Goal: Task Accomplishment & Management: Manage account settings

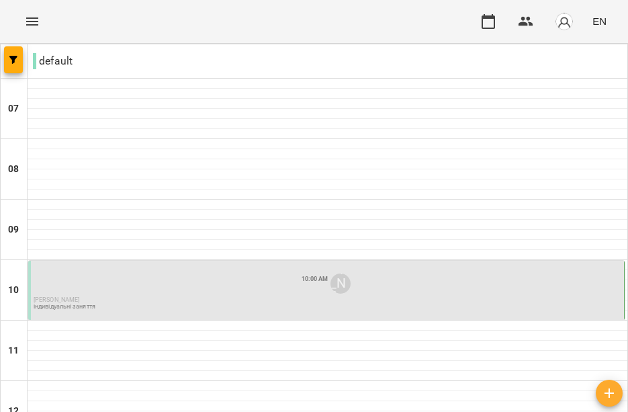
scroll to position [152, 0]
click at [158, 297] on p "[PERSON_NAME]" at bounding box center [327, 300] width 587 height 6
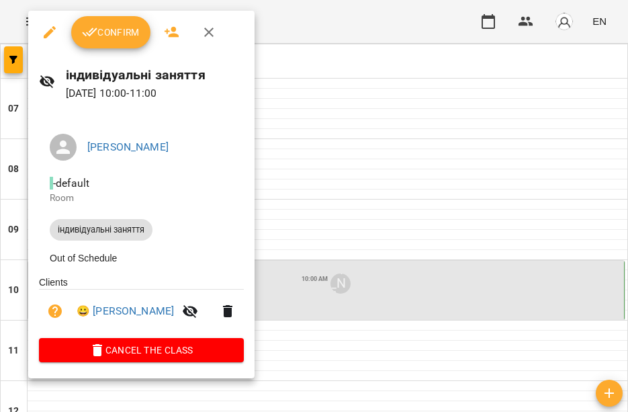
click at [96, 23] on button "Confirm" at bounding box center [110, 32] width 79 height 32
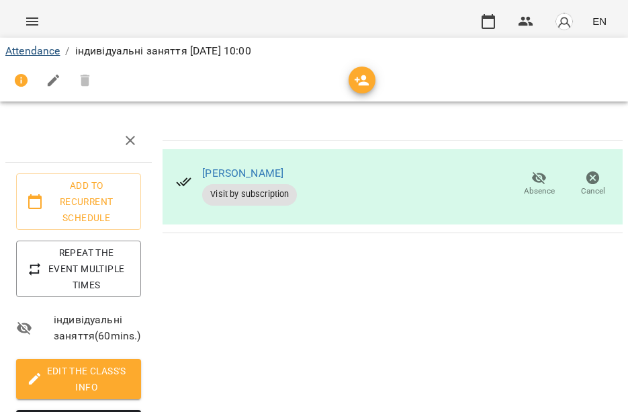
click at [19, 55] on link "Attendance" at bounding box center [32, 50] width 54 height 13
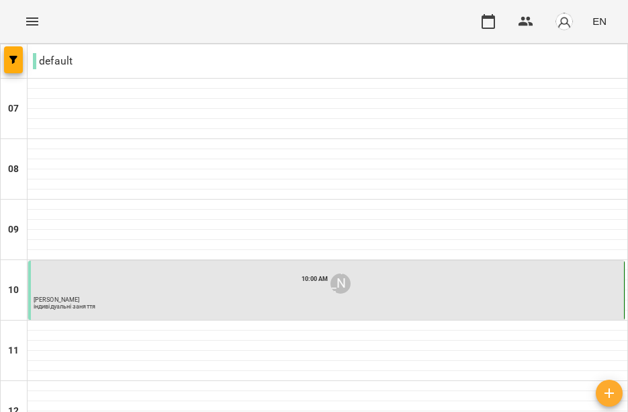
scroll to position [260, 0]
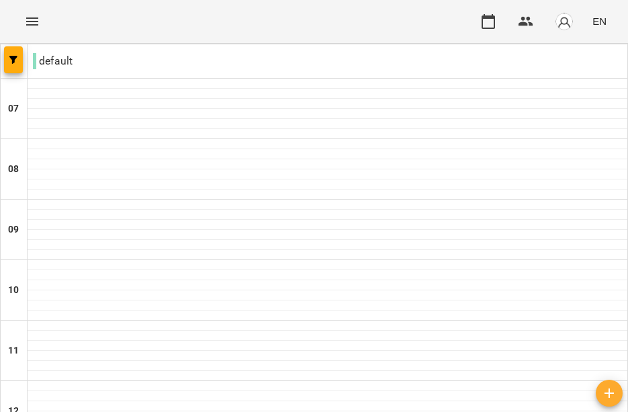
scroll to position [336, 0]
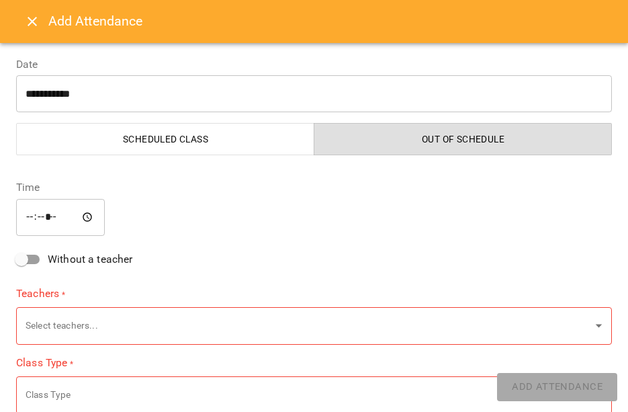
type input "**********"
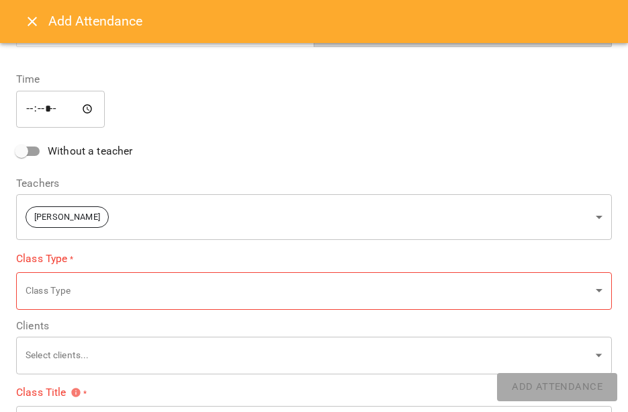
scroll to position [116, 0]
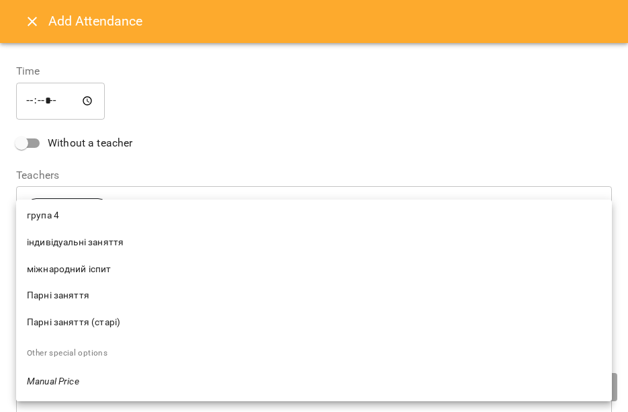
scroll to position [93, 0]
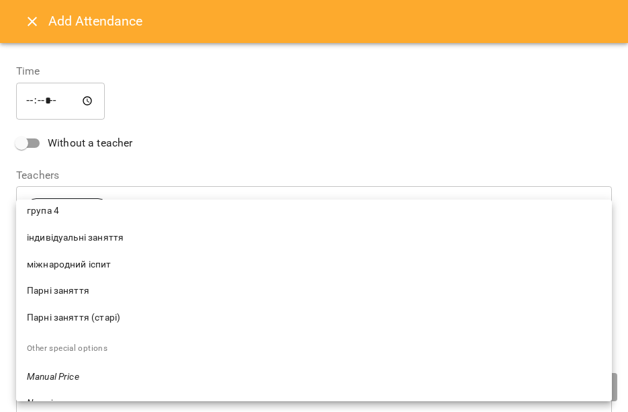
click at [103, 293] on span "Парні заняття" at bounding box center [314, 290] width 574 height 13
type input "**********"
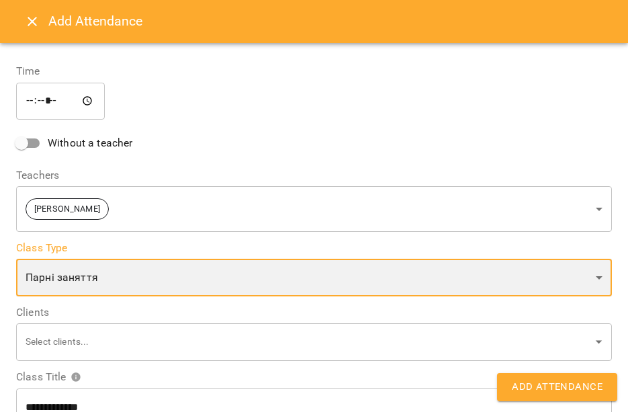
scroll to position [172, 0]
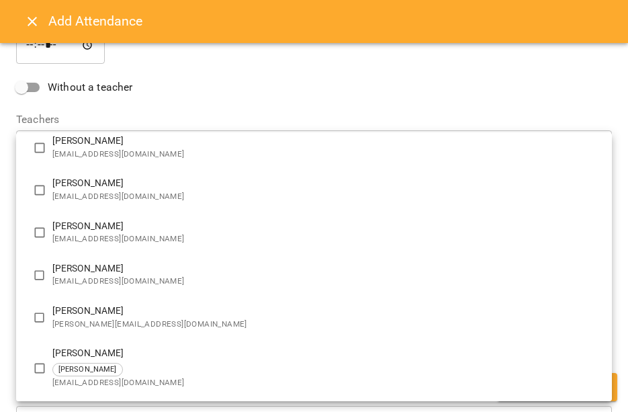
scroll to position [479, 0]
type input "**********"
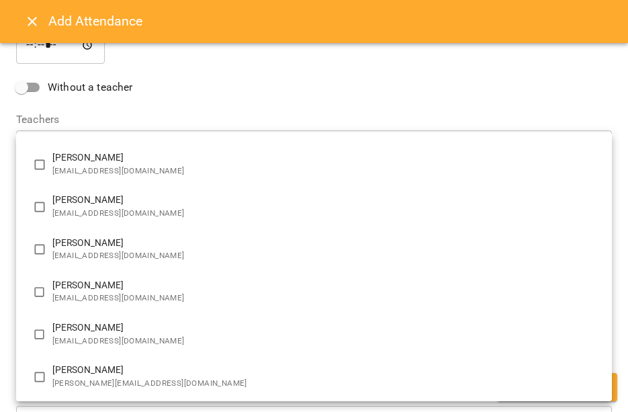
click at [3, 263] on div at bounding box center [314, 206] width 628 height 412
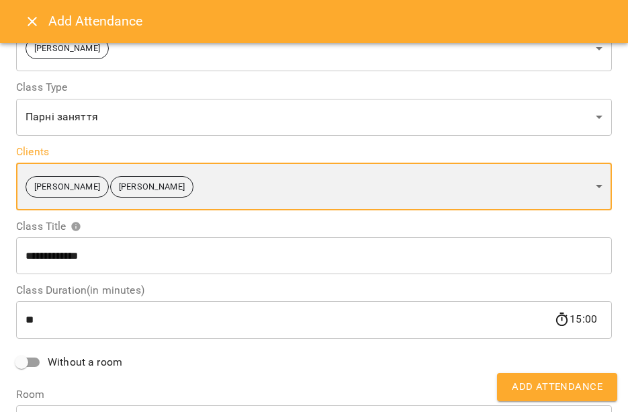
scroll to position [311, 0]
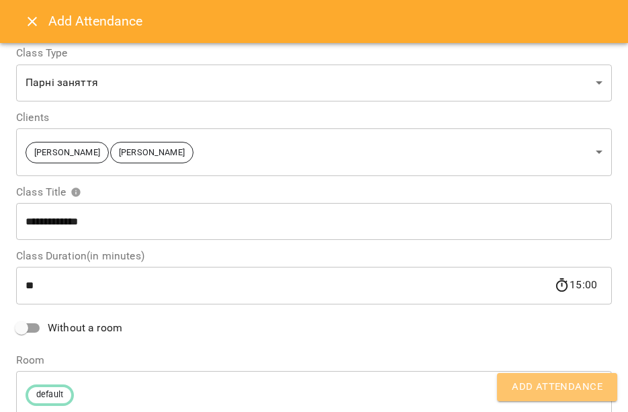
click at [544, 385] on span "Add Attendance" at bounding box center [557, 386] width 91 height 17
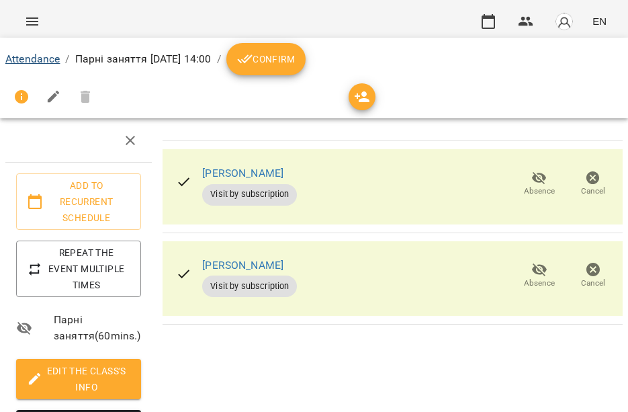
click at [37, 58] on link "Attendance" at bounding box center [32, 58] width 54 height 13
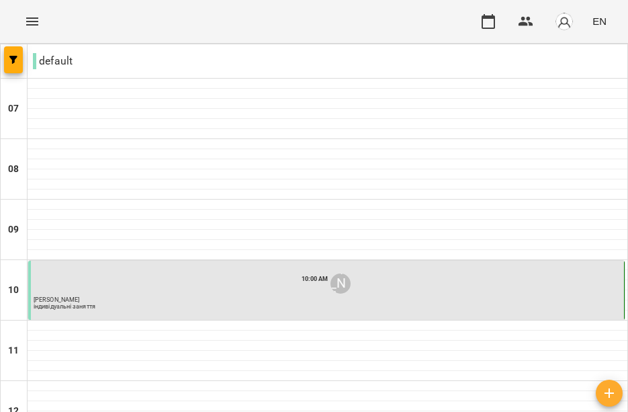
scroll to position [399, 0]
